Goal: Information Seeking & Learning: Check status

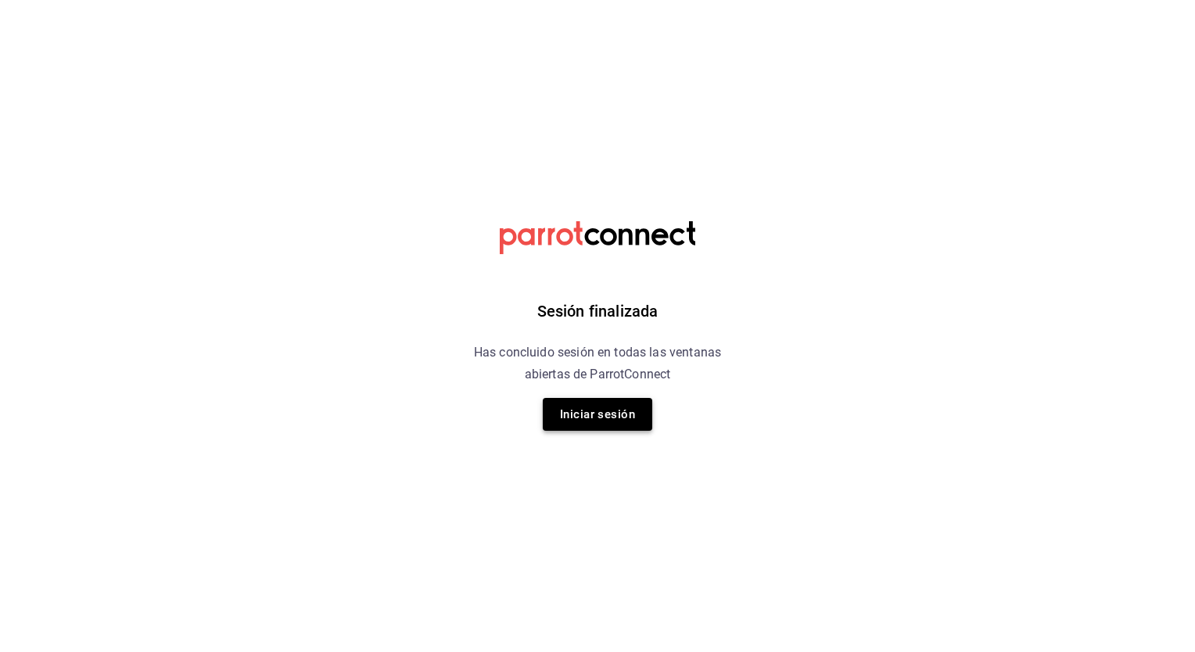
click at [583, 422] on button "Iniciar sesión" at bounding box center [597, 414] width 109 height 33
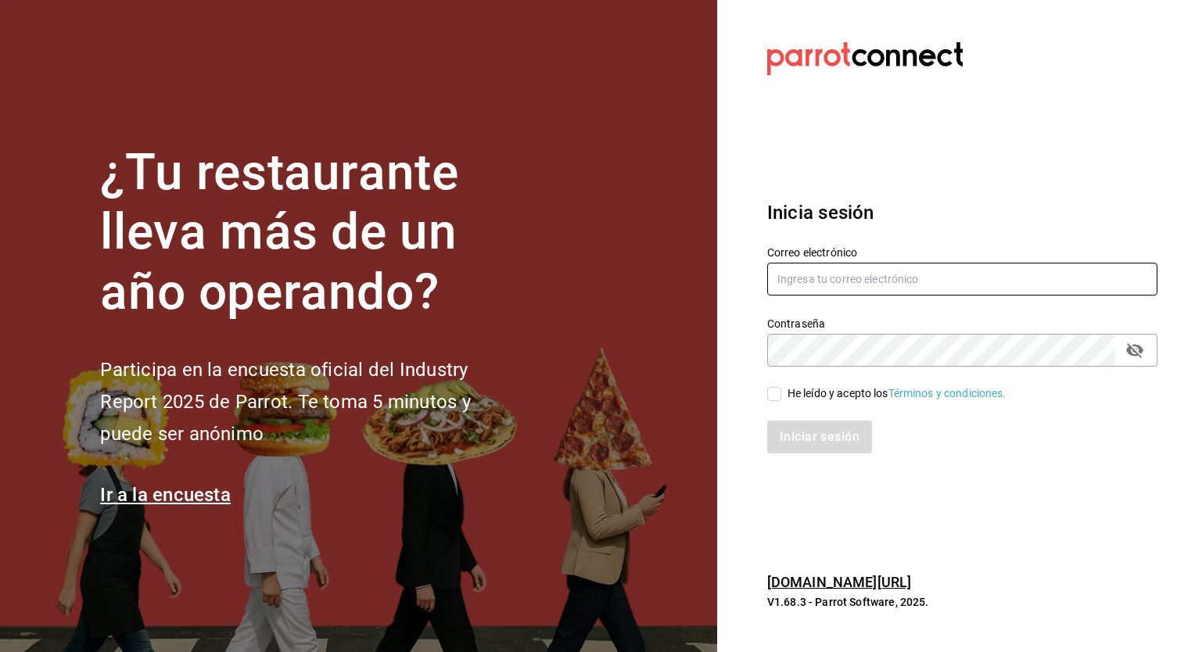
type input "[EMAIL_ADDRESS][PERSON_NAME][DOMAIN_NAME]"
click at [776, 398] on input "He leído y acepto los Términos y condiciones." at bounding box center [774, 394] width 14 height 14
checkbox input "true"
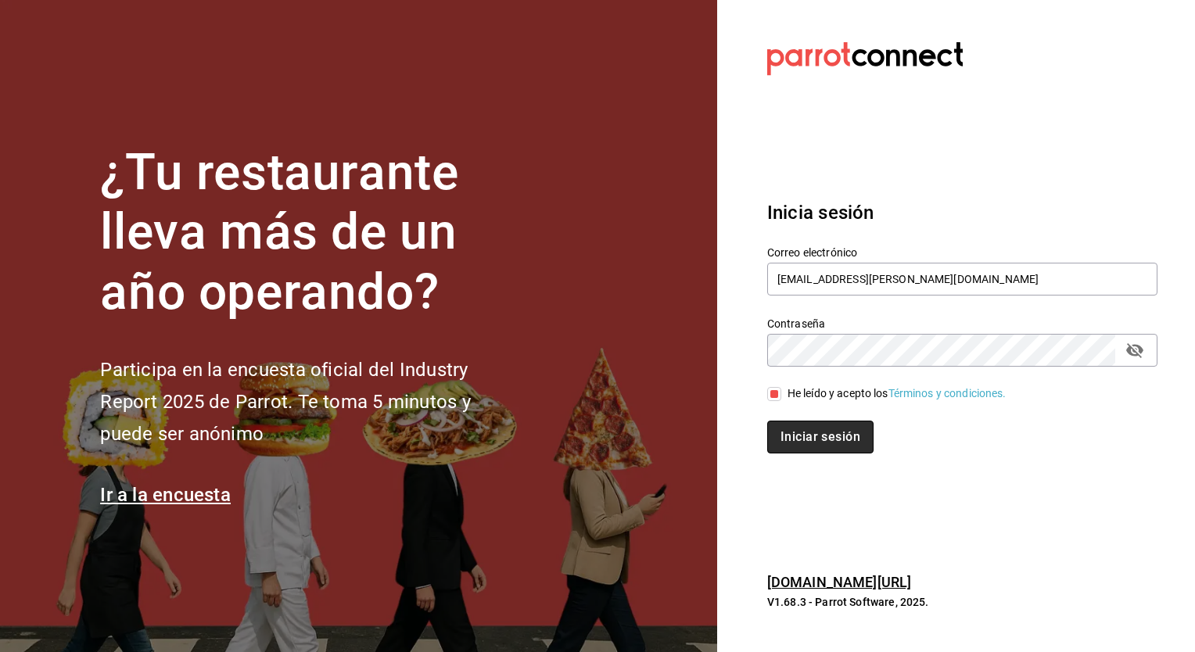
click at [827, 449] on button "Iniciar sesión" at bounding box center [820, 437] width 106 height 33
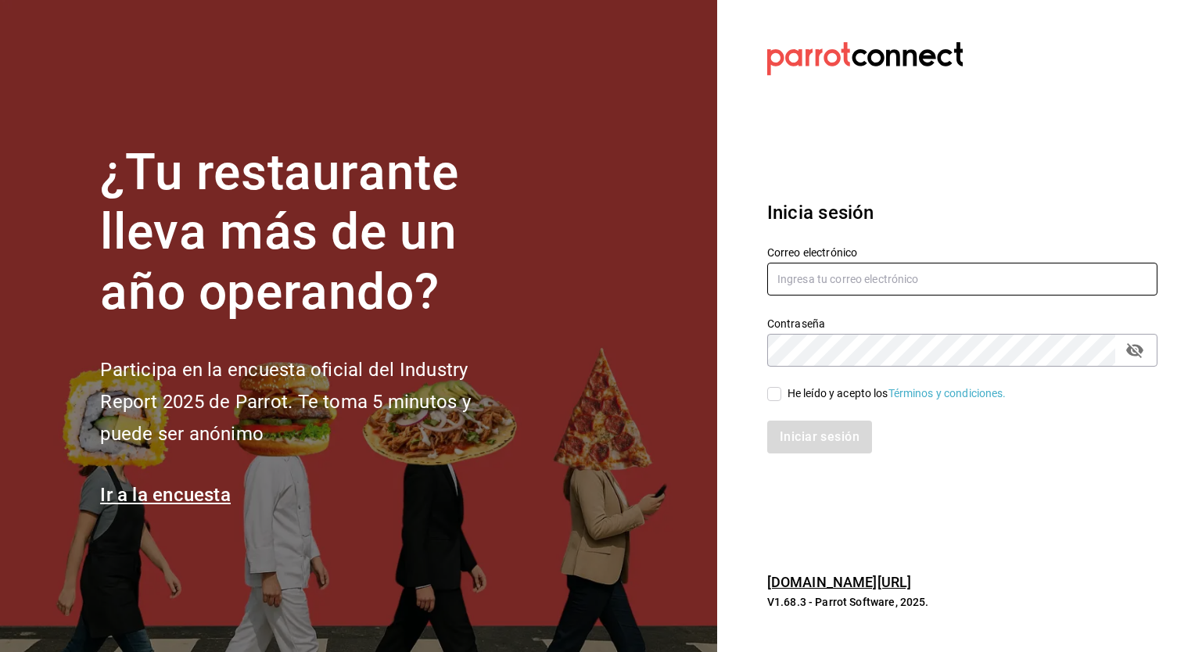
type input "israel.bernal@grupocosteno.com"
click at [774, 396] on input "He leído y acepto los Términos y condiciones." at bounding box center [774, 394] width 14 height 14
checkbox input "true"
click at [1004, 476] on section "Datos incorrectos. Verifica que tu Correo o Contraseña estén bien escritos. Ini…" at bounding box center [956, 326] width 478 height 652
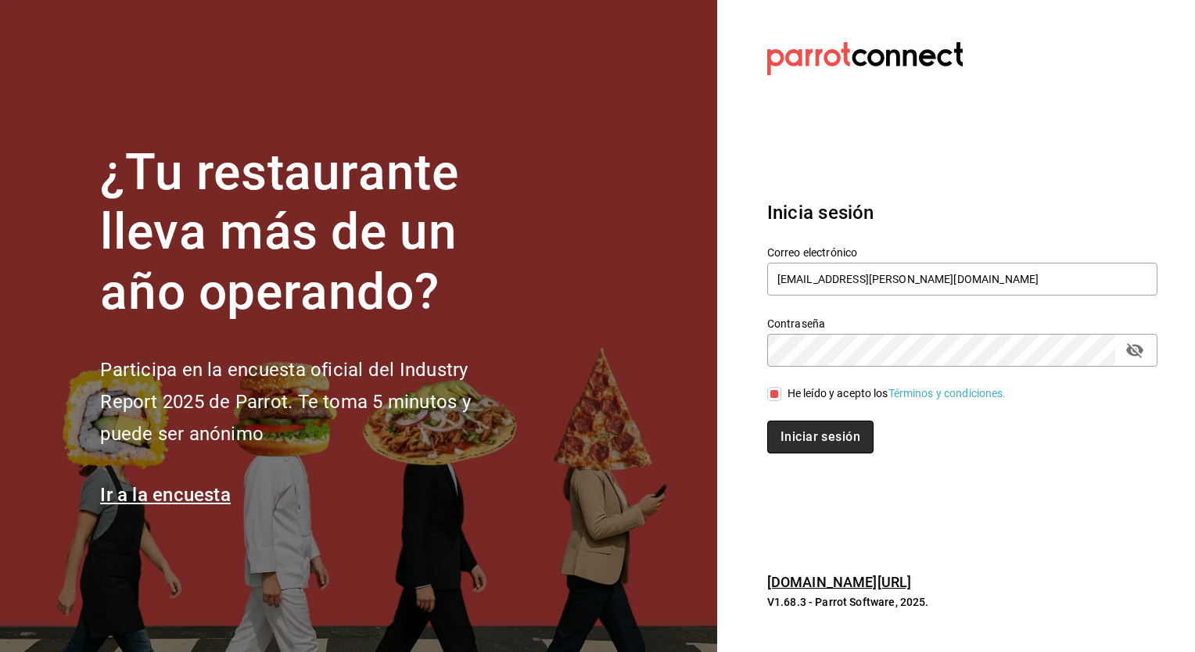
click at [816, 436] on button "Iniciar sesión" at bounding box center [820, 437] width 106 height 33
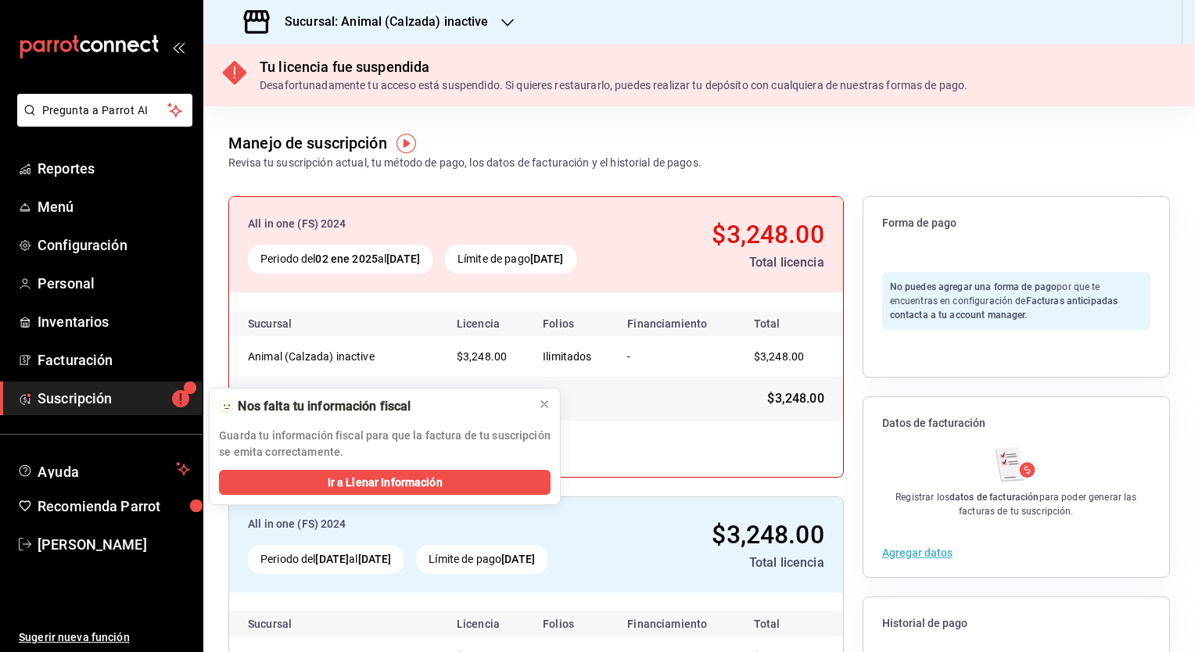
click at [483, 20] on h3 "Sucursal: Animal (Calzada) inactive" at bounding box center [380, 22] width 217 height 19
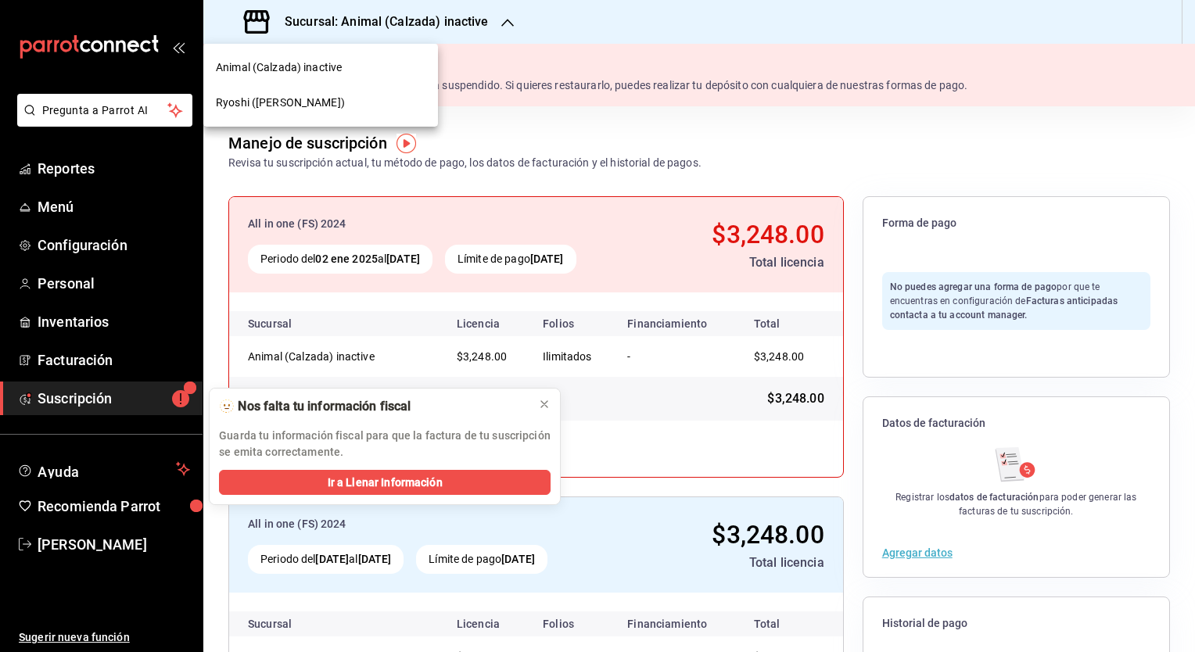
click at [275, 103] on span "Ryoshi (Polanco)" at bounding box center [280, 103] width 129 height 16
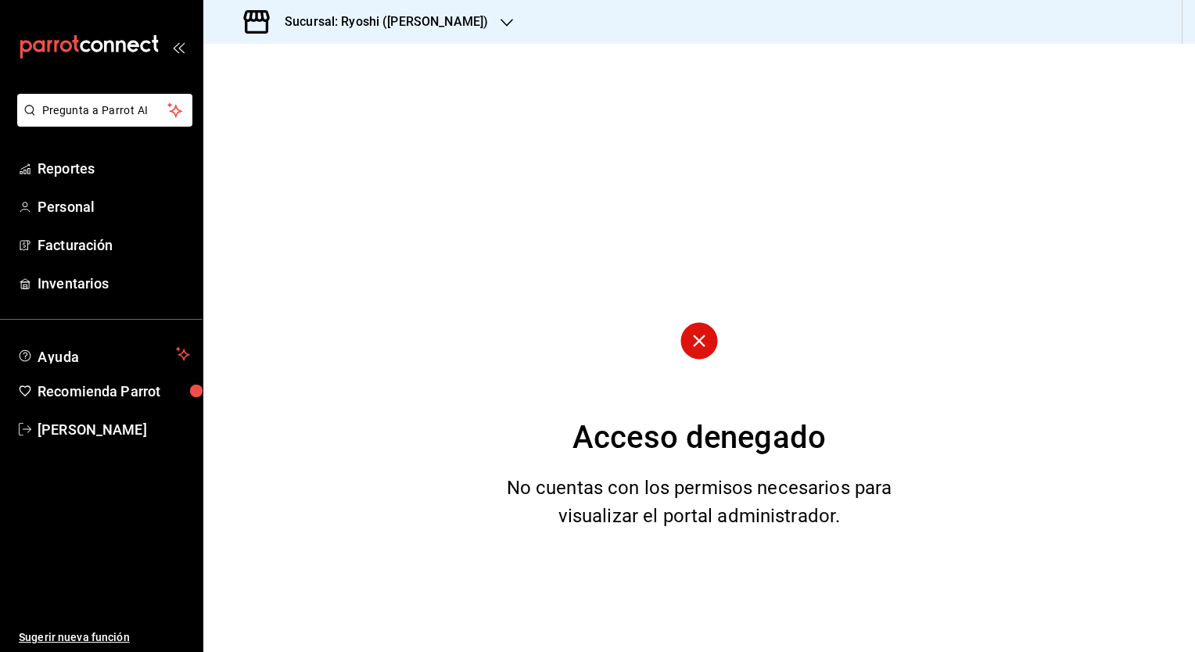
click at [112, 502] on ul "Sugerir nueva función" at bounding box center [101, 549] width 203 height 206
click at [108, 514] on ul "Sugerir nueva función" at bounding box center [101, 549] width 203 height 206
click at [84, 168] on span "Reportes" at bounding box center [114, 168] width 152 height 21
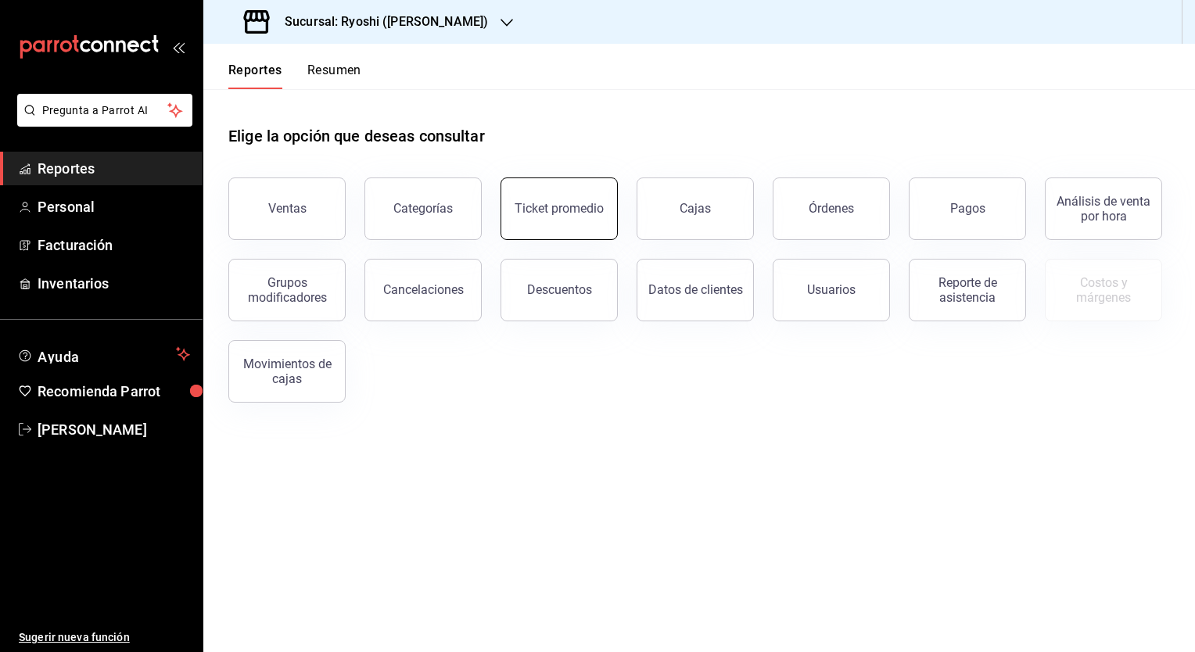
click at [543, 195] on button "Ticket promedio" at bounding box center [558, 209] width 117 height 63
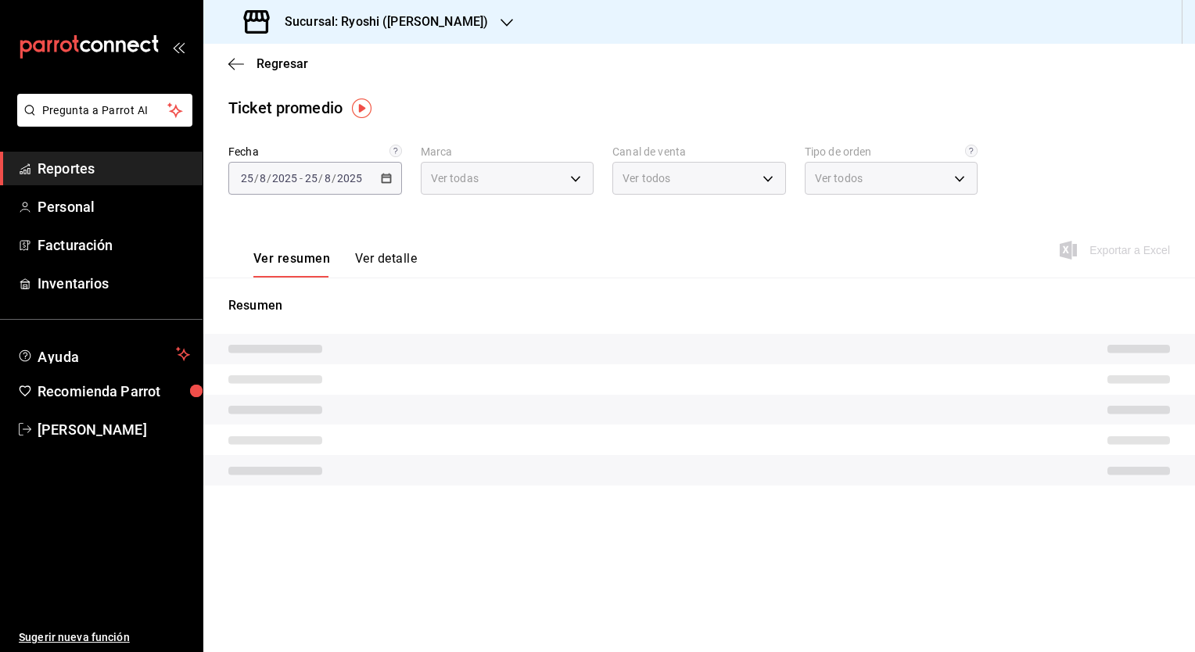
type input "d1ab8890-ddc3-4d94-b14c-d24ccf3ac2d8,70935bef-f50e-476e-afc6-1ed0b0096d1e"
type input "PARROT,UBER_EATS,RAPPI,DIDI_FOOD,ONLINE"
type input "ca4200b4-5e9d-4322-8651-be0491a2d9e7,c45ad00e-cc5b-4214-b3ac-e7019355dedd,EXTER…"
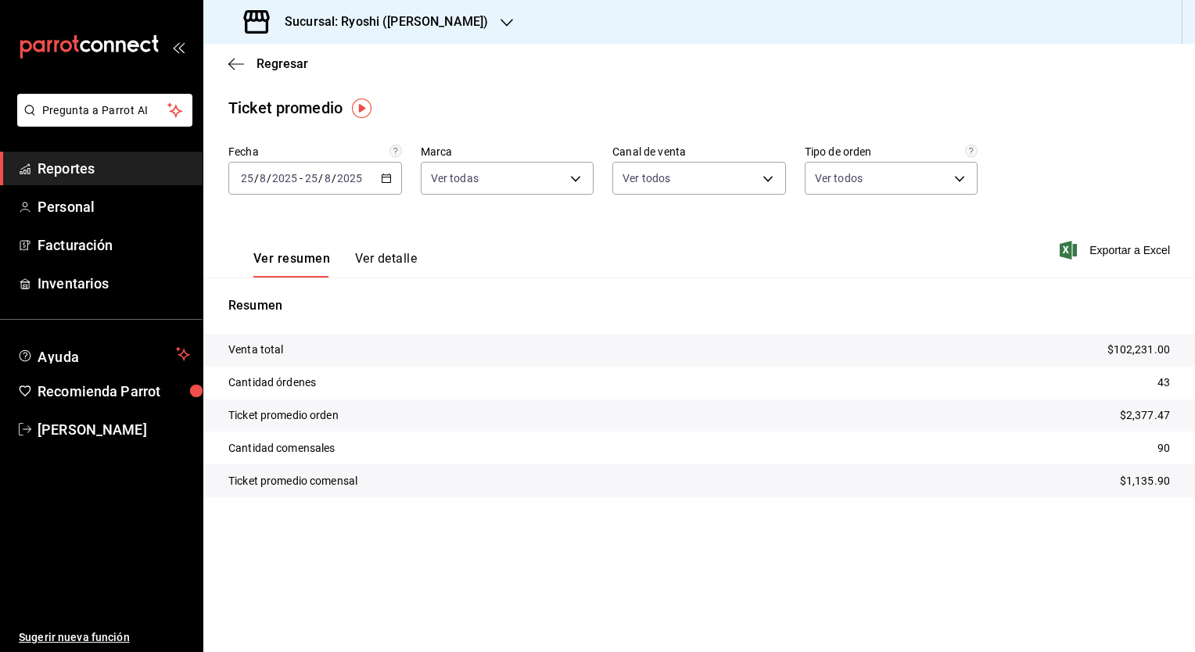
click at [801, 238] on div "Ver resumen Ver detalle Exportar a Excel" at bounding box center [699, 245] width 992 height 64
click at [705, 256] on div "Ver resumen Ver detalle Exportar a Excel" at bounding box center [699, 245] width 992 height 64
click at [386, 177] on \(Stroke\) "button" at bounding box center [386, 177] width 9 height 1
click at [629, 248] on div "Ver resumen Ver detalle Exportar a Excel" at bounding box center [699, 245] width 992 height 64
click at [382, 180] on \(Stroke\) "button" at bounding box center [386, 178] width 9 height 9
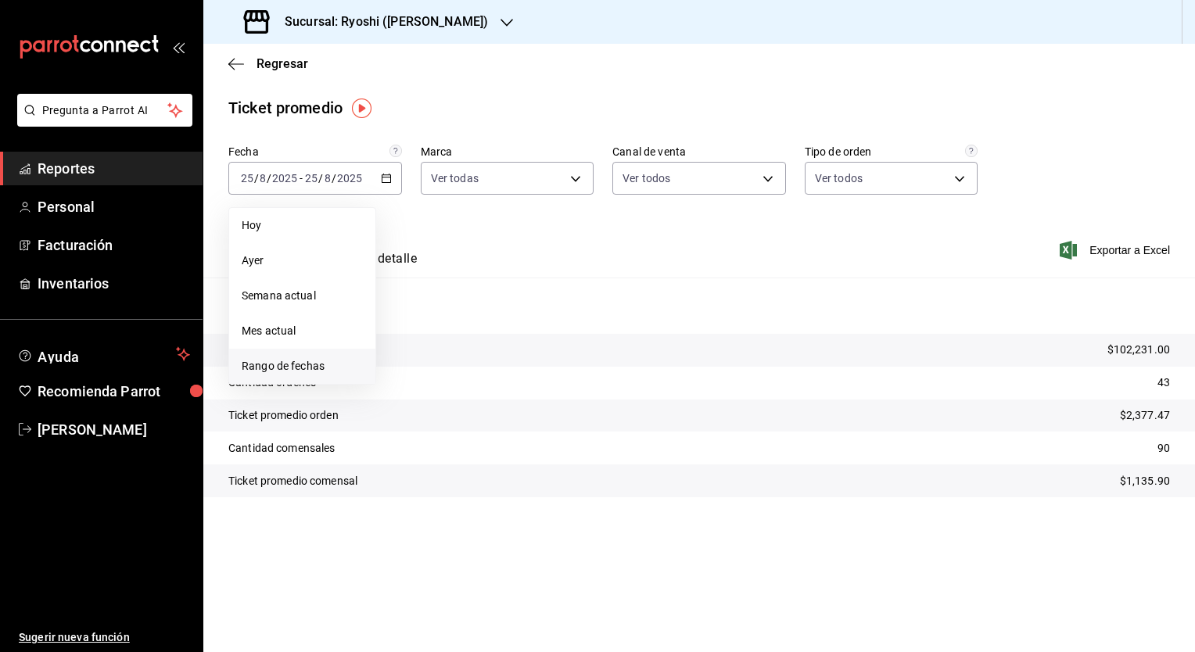
click at [311, 364] on span "Rango de fechas" at bounding box center [302, 366] width 121 height 16
click at [400, 427] on button "25" at bounding box center [408, 420] width 27 height 28
click at [407, 420] on abbr "25" at bounding box center [408, 419] width 10 height 11
click at [597, 246] on div "Ver resumen Ver detalle Exportar a Excel" at bounding box center [699, 245] width 992 height 64
click at [705, 239] on div "Ver resumen Ver detalle Exportar a Excel" at bounding box center [699, 245] width 992 height 64
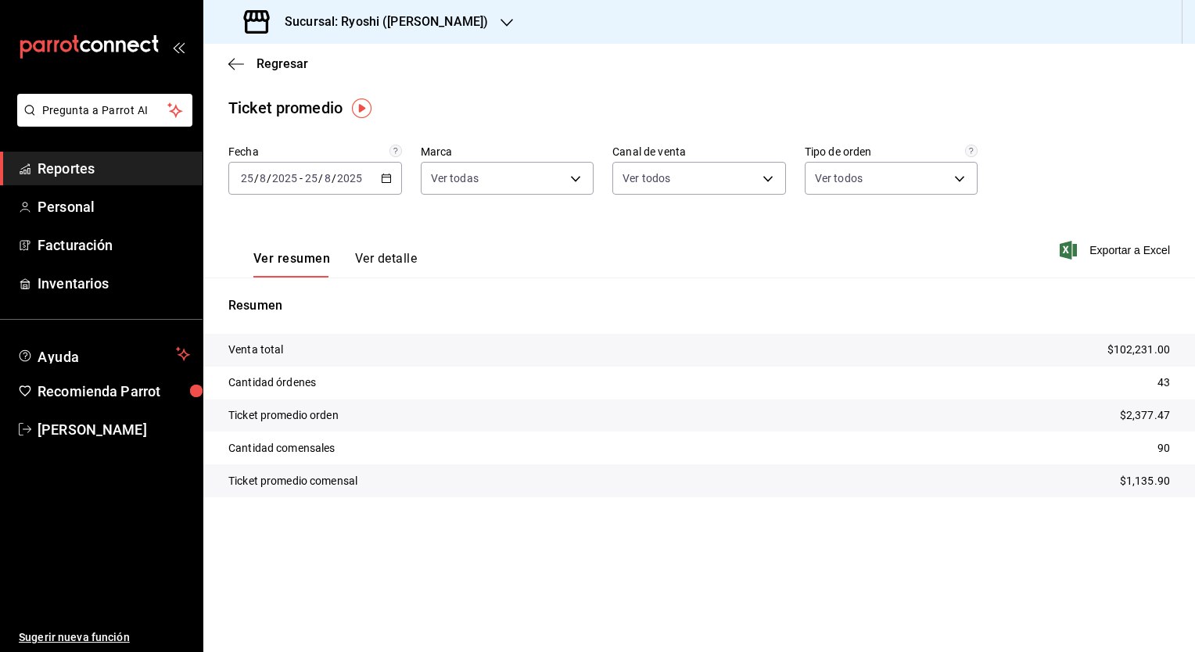
click at [542, 221] on div "Ver resumen Ver detalle Exportar a Excel" at bounding box center [699, 245] width 992 height 64
click at [278, 67] on span "Regresar" at bounding box center [282, 63] width 52 height 15
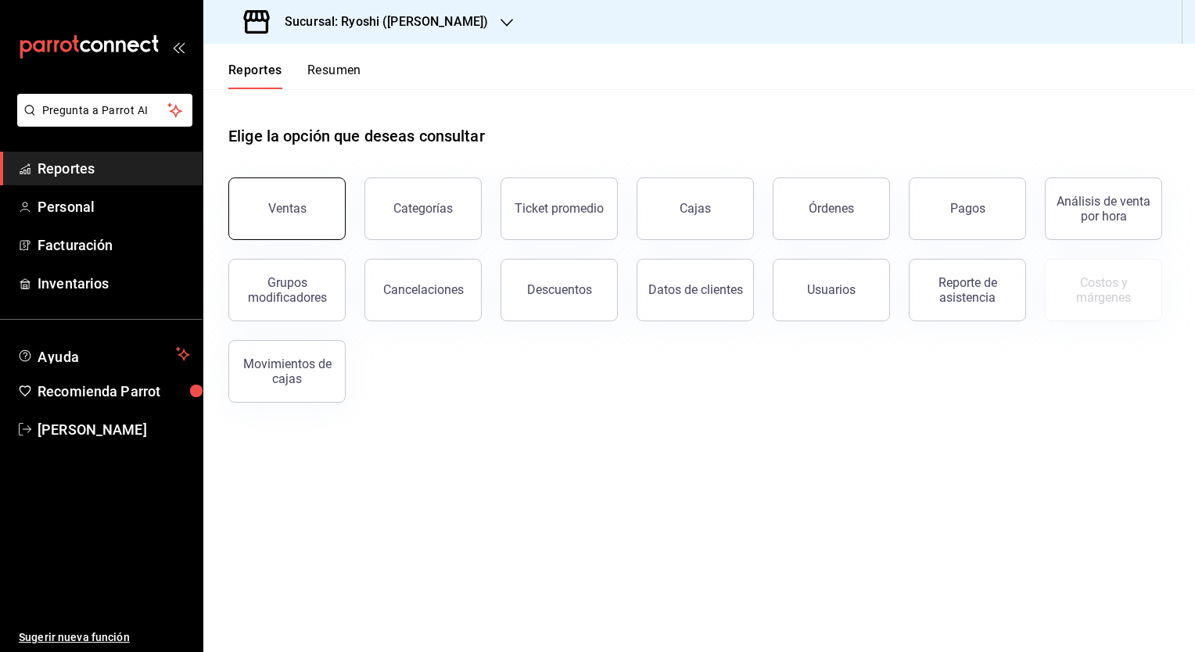
click at [296, 211] on div "Ventas" at bounding box center [287, 208] width 38 height 15
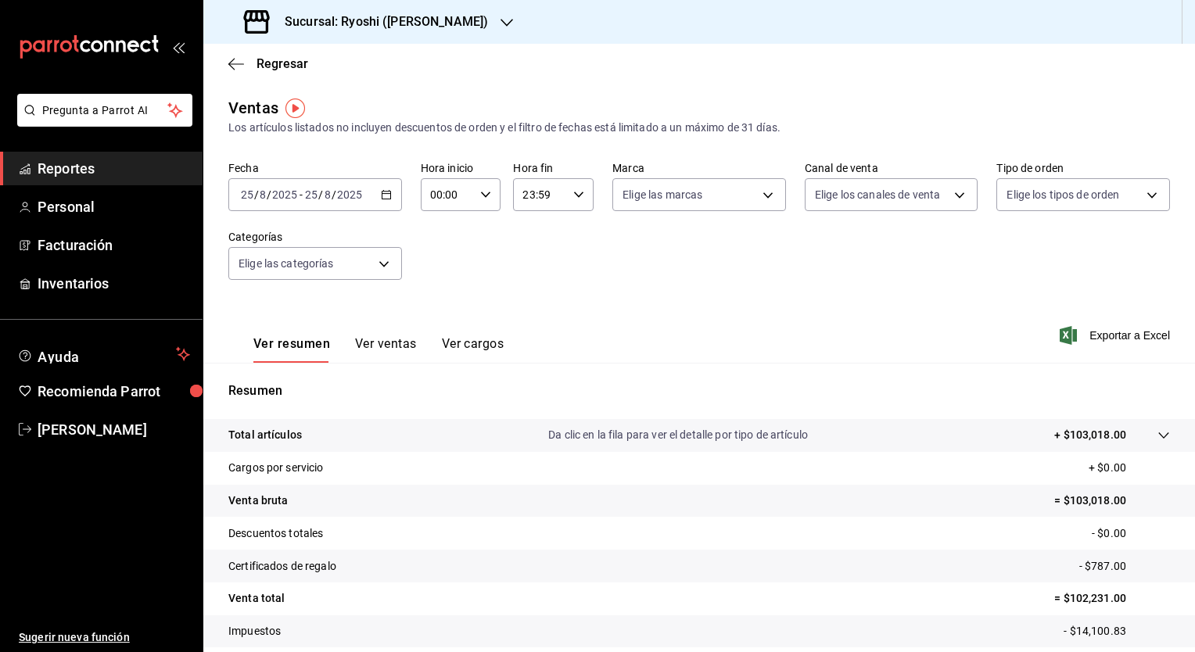
click at [713, 325] on div "Ver resumen Ver ventas Ver cargos Exportar a Excel" at bounding box center [699, 331] width 992 height 64
click at [483, 199] on icon "button" at bounding box center [485, 194] width 11 height 11
click at [439, 285] on button "05" at bounding box center [438, 275] width 34 height 31
type input "05:00"
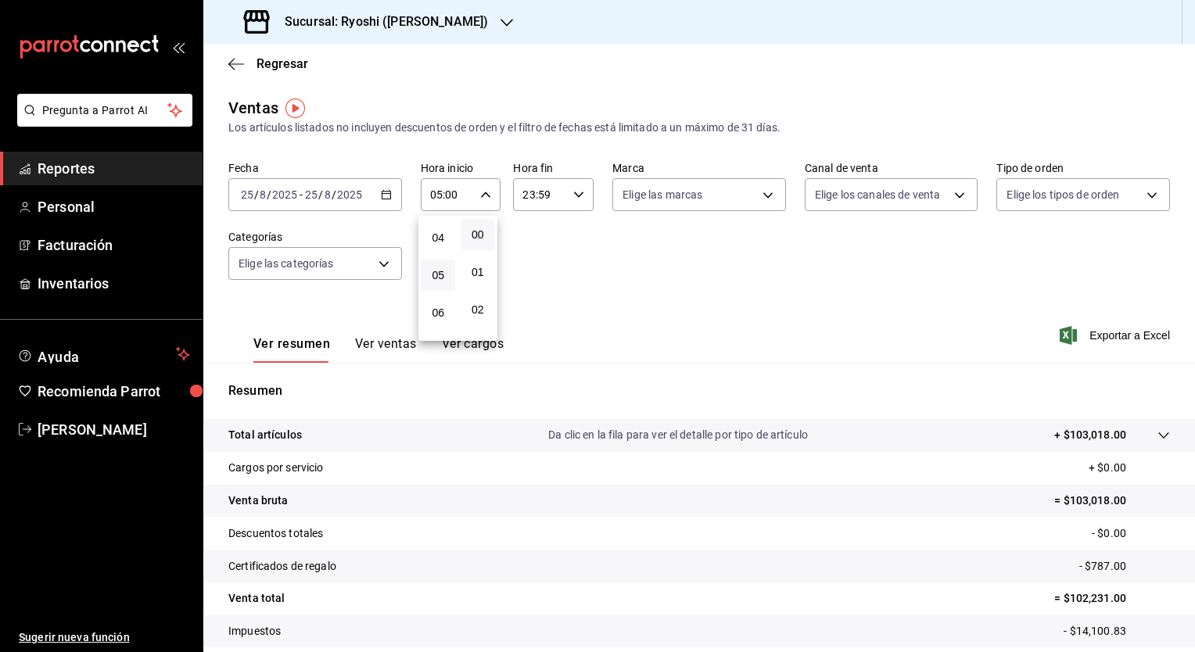
click at [576, 194] on div at bounding box center [597, 326] width 1195 height 652
click at [576, 194] on \(Stroke\) "button" at bounding box center [578, 194] width 9 height 5
click at [533, 221] on span "04" at bounding box center [529, 215] width 15 height 13
type input "04:59"
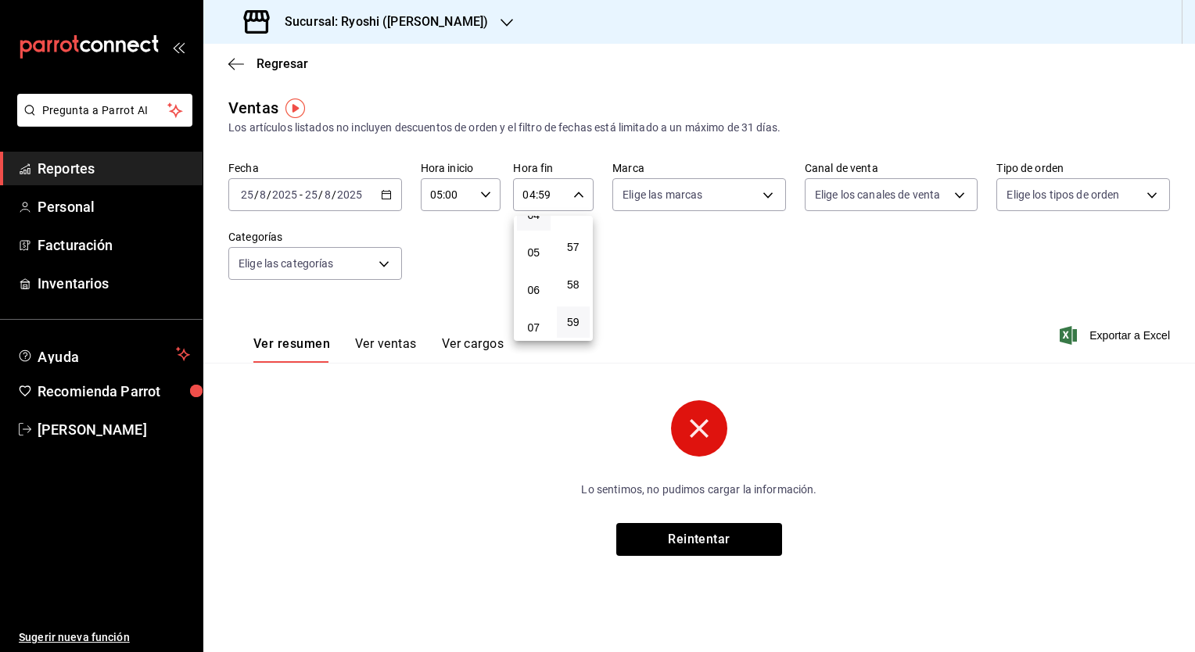
click at [382, 196] on div at bounding box center [597, 326] width 1195 height 652
click at [382, 196] on icon "button" at bounding box center [386, 194] width 11 height 11
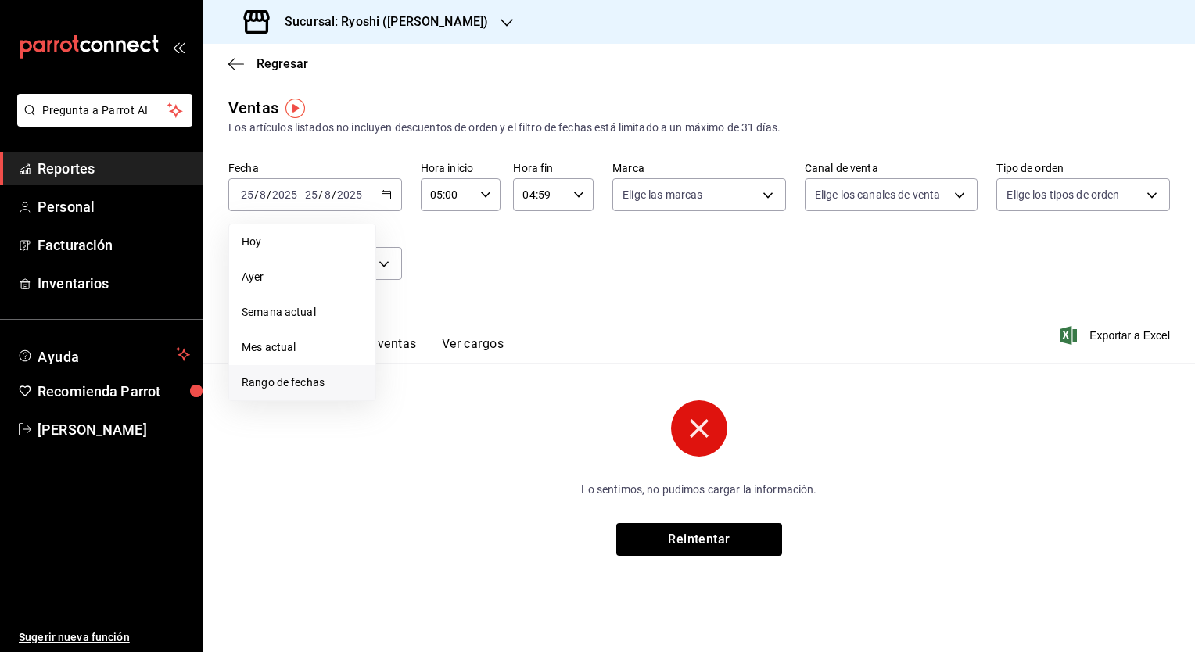
click at [307, 380] on span "Rango de fechas" at bounding box center [302, 383] width 121 height 16
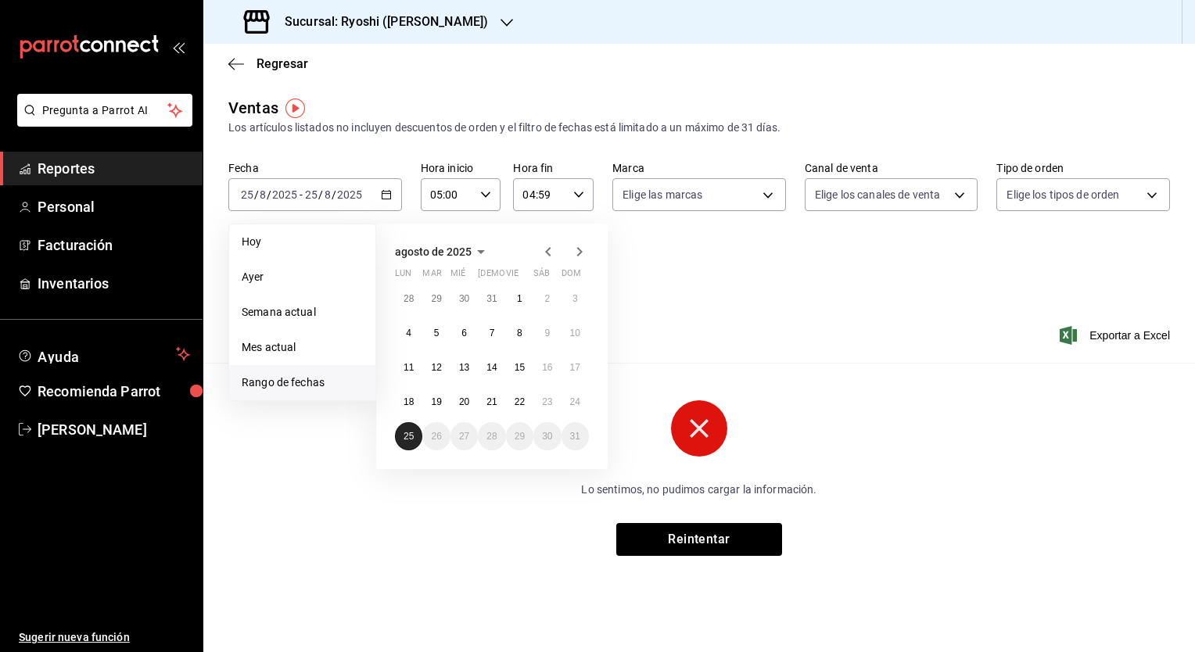
click at [411, 437] on abbr "25" at bounding box center [408, 436] width 10 height 11
click at [253, 246] on span "Hoy" at bounding box center [302, 242] width 121 height 16
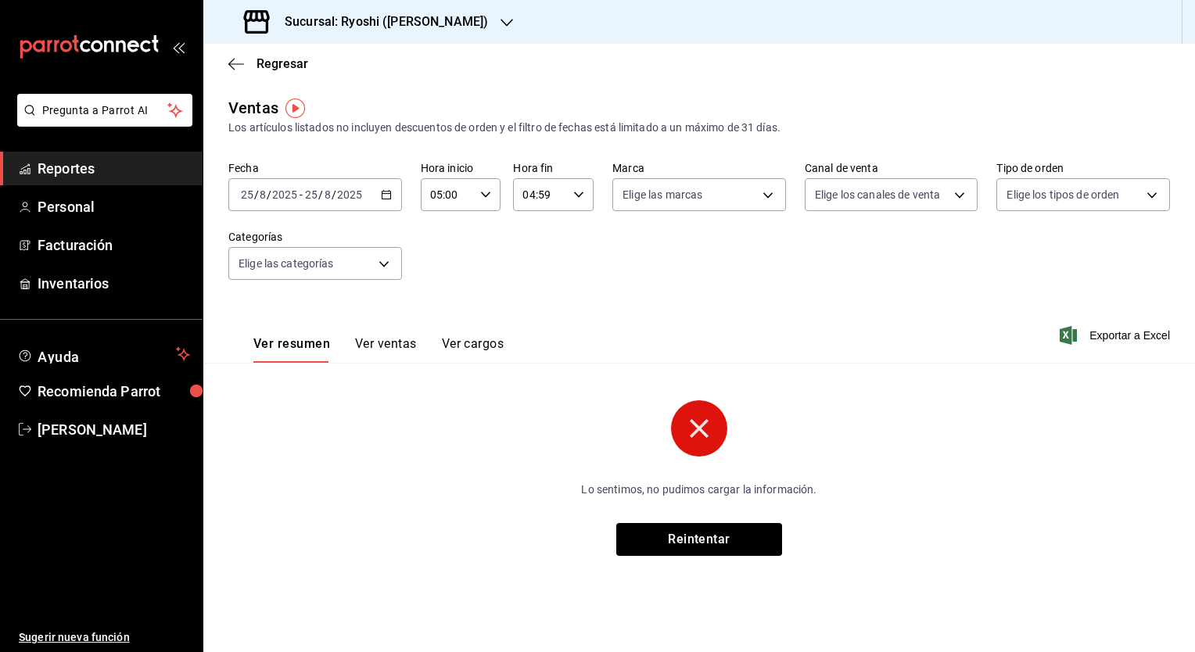
click at [388, 198] on icon "button" at bounding box center [386, 194] width 11 height 11
click at [268, 244] on span "Hoy" at bounding box center [302, 242] width 121 height 16
click at [654, 286] on div "Fecha 2025-08-25 25 / 8 / 2025 - 2025-08-25 25 / 8 / 2025 Hora inicio 05:00 Hor…" at bounding box center [698, 230] width 941 height 138
click at [858, 317] on div "Ver resumen Ver ventas Ver cargos Exportar a Excel" at bounding box center [699, 331] width 992 height 64
click at [844, 305] on div "Ver resumen Ver ventas Ver cargos Exportar a Excel" at bounding box center [699, 331] width 992 height 64
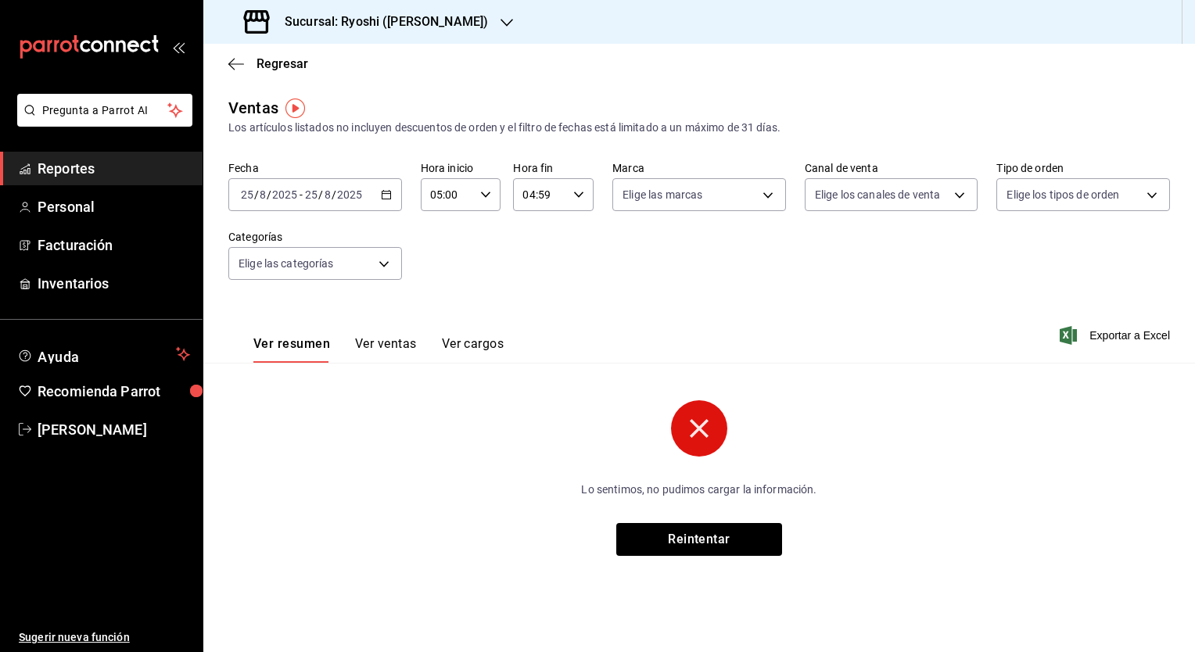
click at [540, 234] on div "Fecha 2025-08-25 25 / 8 / 2025 - 2025-08-25 25 / 8 / 2025 Hora inicio 05:00 Hor…" at bounding box center [698, 230] width 941 height 138
